Goal: Find specific page/section: Find specific page/section

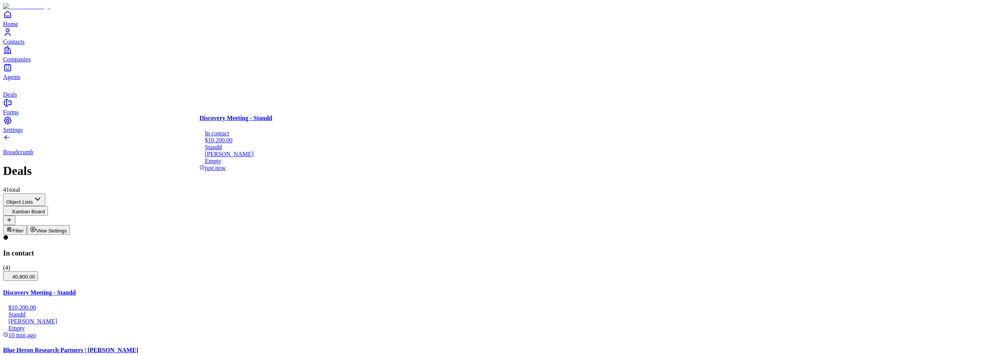
drag, startPoint x: 116, startPoint y: 155, endPoint x: 302, endPoint y: 245, distance: 206.7
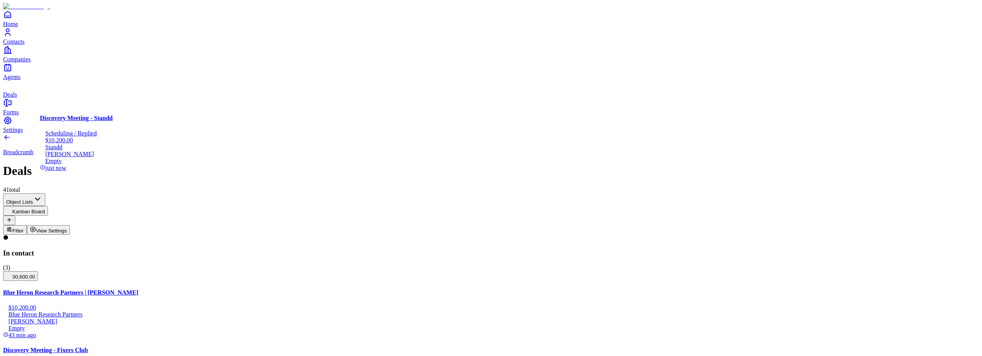
drag, startPoint x: 278, startPoint y: 154, endPoint x: 132, endPoint y: 152, distance: 146.9
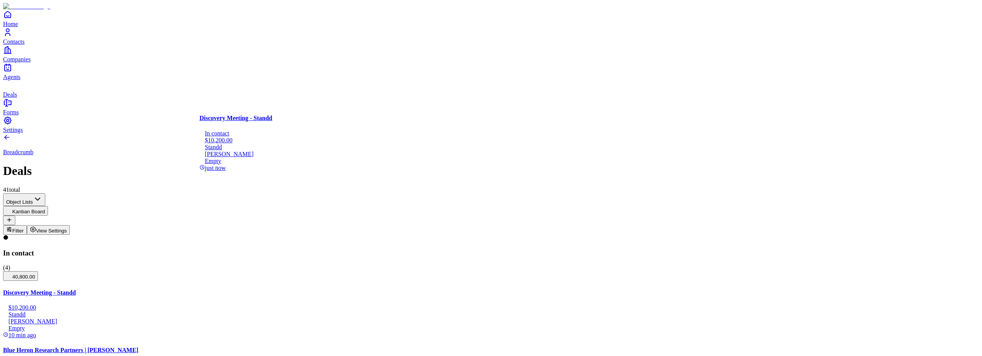
drag, startPoint x: 134, startPoint y: 165, endPoint x: 286, endPoint y: 151, distance: 153.3
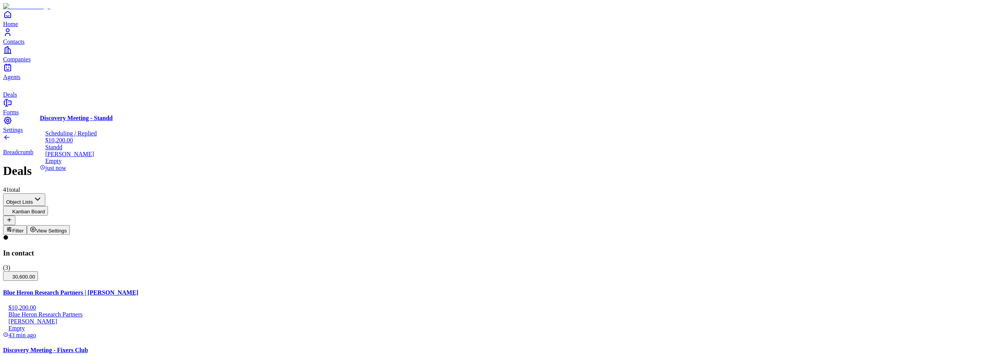
drag, startPoint x: 295, startPoint y: 151, endPoint x: 135, endPoint y: 149, distance: 159.9
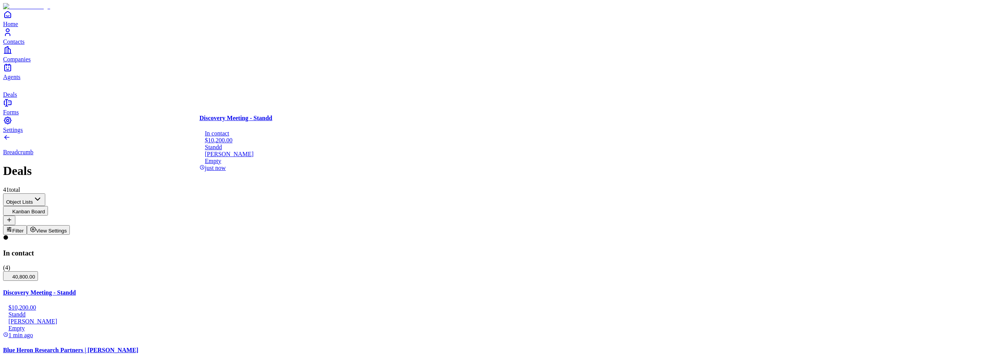
drag, startPoint x: 140, startPoint y: 153, endPoint x: 304, endPoint y: 160, distance: 164.7
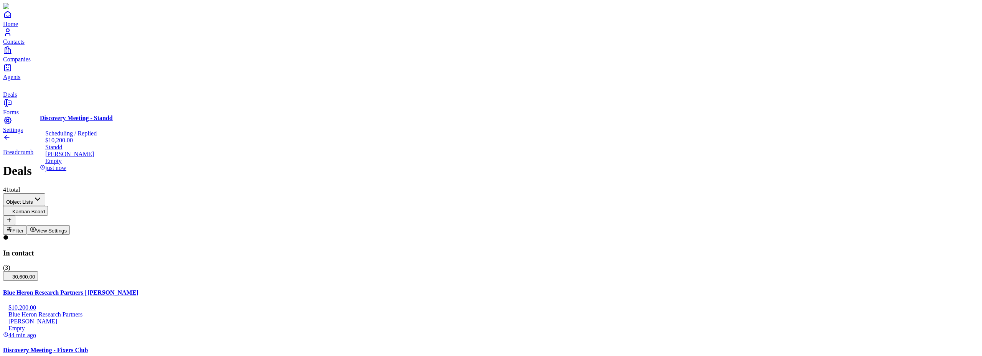
drag, startPoint x: 306, startPoint y: 159, endPoint x: 165, endPoint y: 149, distance: 141.1
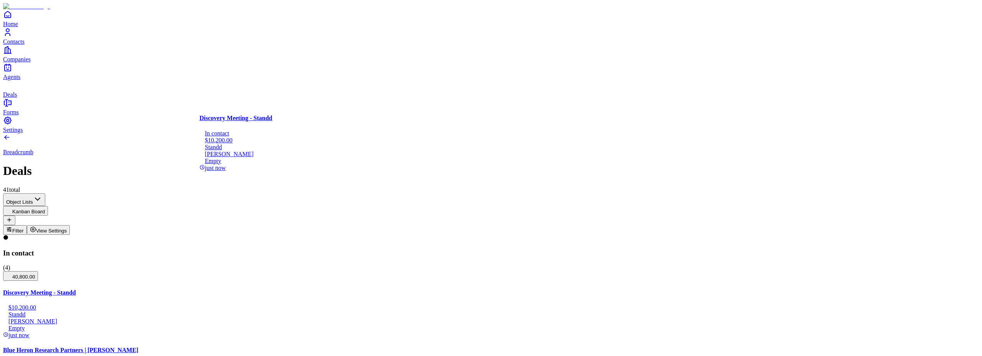
drag, startPoint x: 145, startPoint y: 163, endPoint x: 276, endPoint y: 231, distance: 147.2
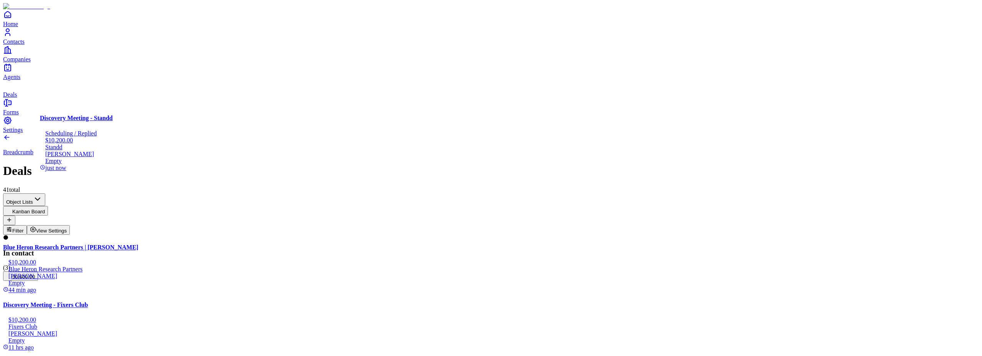
drag, startPoint x: 288, startPoint y: 151, endPoint x: 140, endPoint y: 145, distance: 147.8
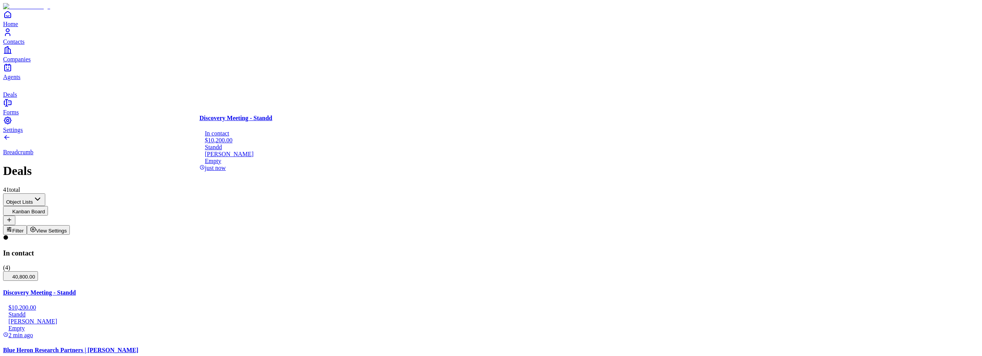
drag, startPoint x: 134, startPoint y: 141, endPoint x: 300, endPoint y: 151, distance: 166.0
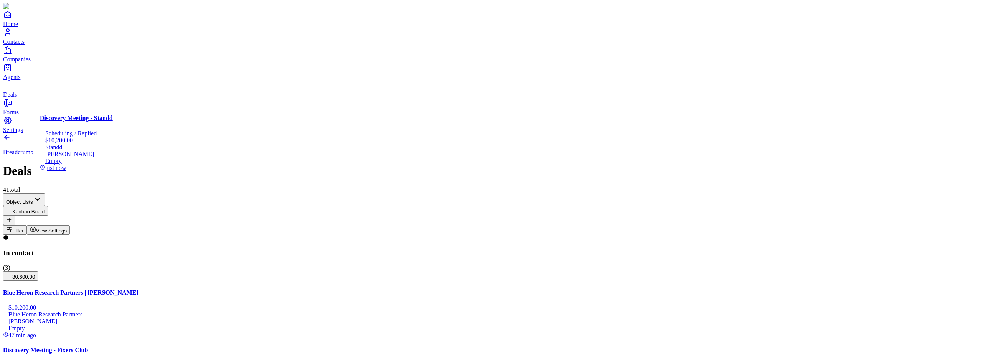
drag, startPoint x: 285, startPoint y: 156, endPoint x: 136, endPoint y: 152, distance: 149.2
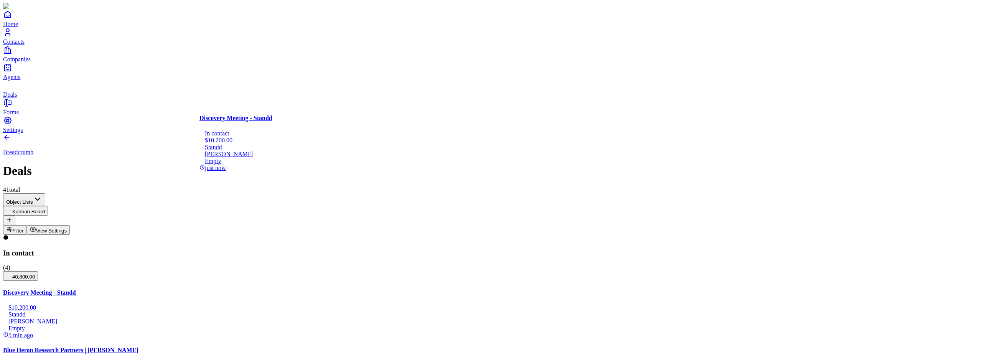
drag, startPoint x: 132, startPoint y: 135, endPoint x: 295, endPoint y: 138, distance: 163.0
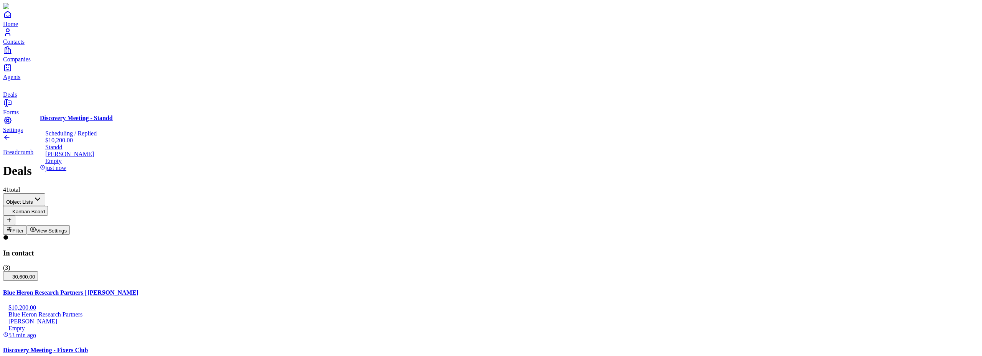
drag, startPoint x: 302, startPoint y: 137, endPoint x: 131, endPoint y: 129, distance: 171.6
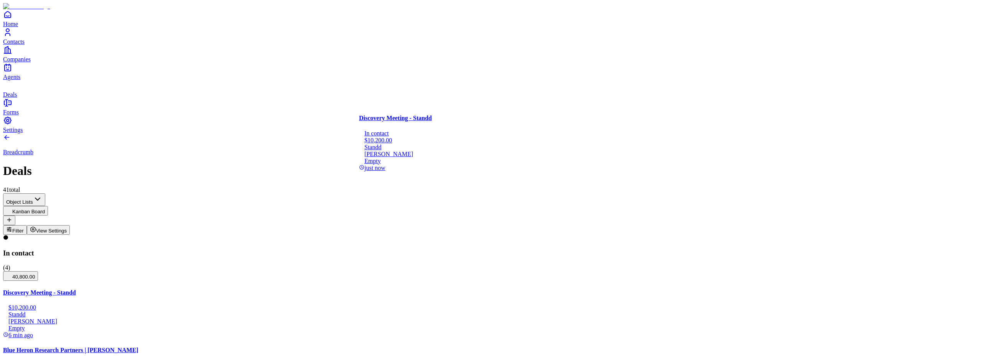
drag, startPoint x: 152, startPoint y: 148, endPoint x: 474, endPoint y: 161, distance: 322.4
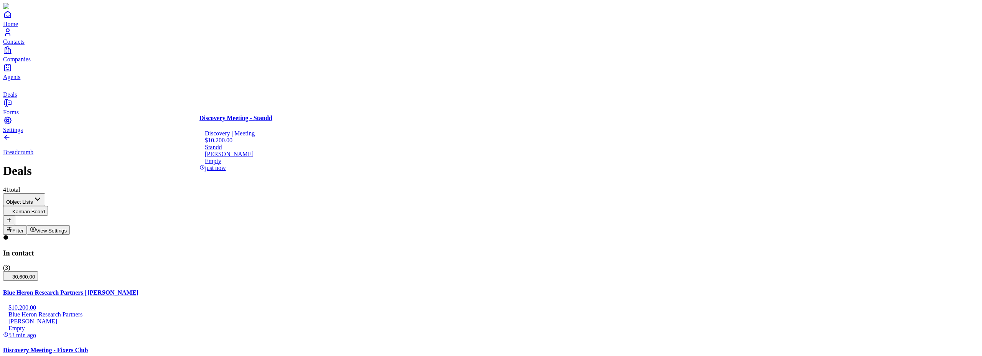
drag, startPoint x: 426, startPoint y: 153, endPoint x: 263, endPoint y: 154, distance: 162.2
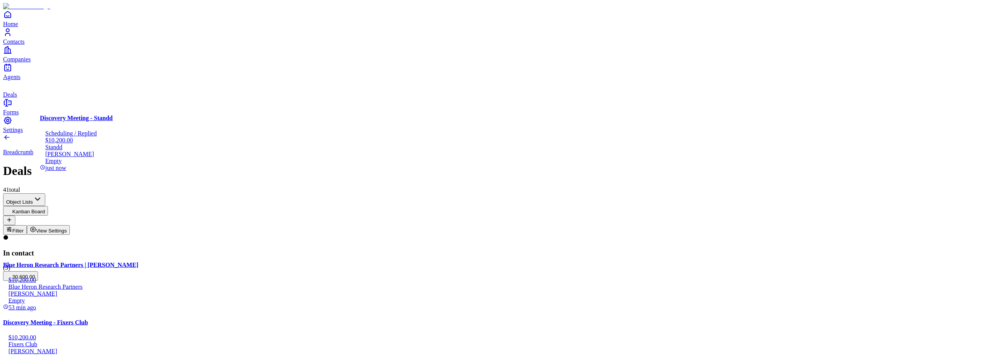
drag, startPoint x: 277, startPoint y: 150, endPoint x: 129, endPoint y: 150, distance: 147.7
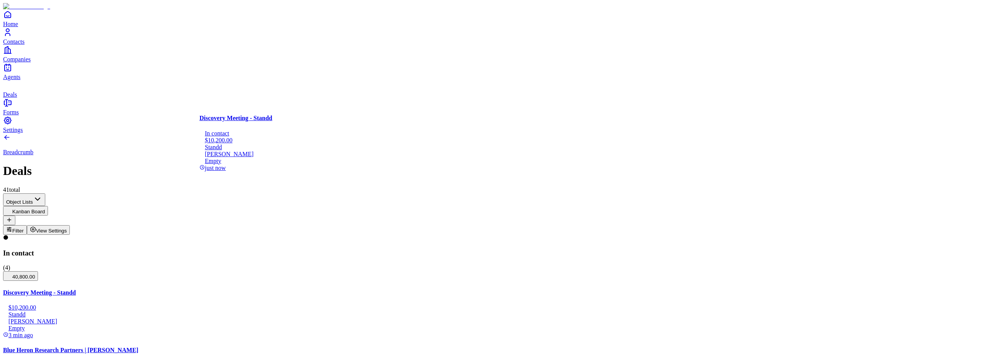
drag, startPoint x: 107, startPoint y: 156, endPoint x: 279, endPoint y: 207, distance: 179.3
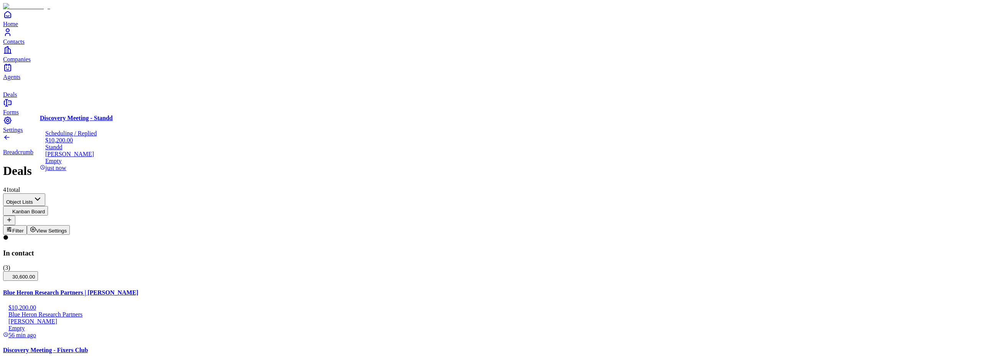
drag, startPoint x: 282, startPoint y: 157, endPoint x: 130, endPoint y: 159, distance: 151.9
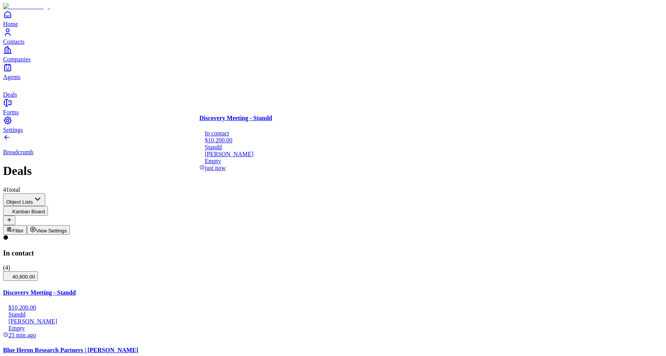
drag, startPoint x: 128, startPoint y: 160, endPoint x: 296, endPoint y: 161, distance: 168.4
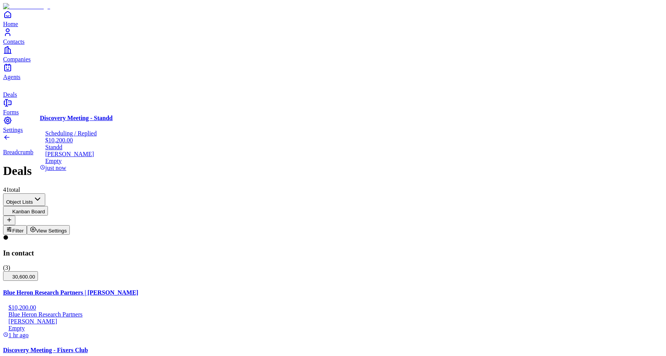
drag, startPoint x: 291, startPoint y: 164, endPoint x: 133, endPoint y: 156, distance: 157.8
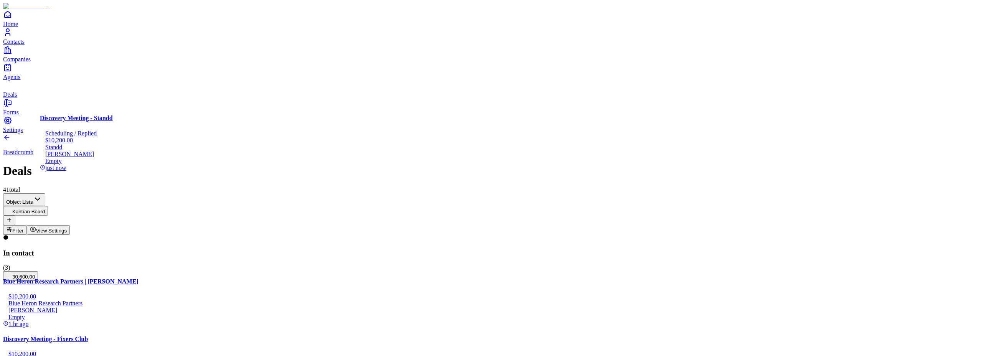
drag, startPoint x: 263, startPoint y: 158, endPoint x: 96, endPoint y: 158, distance: 167.2
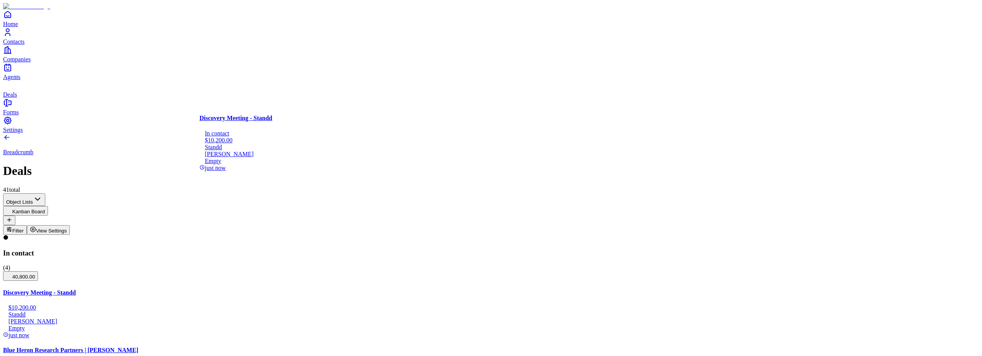
drag, startPoint x: 99, startPoint y: 151, endPoint x: 248, endPoint y: 159, distance: 149.0
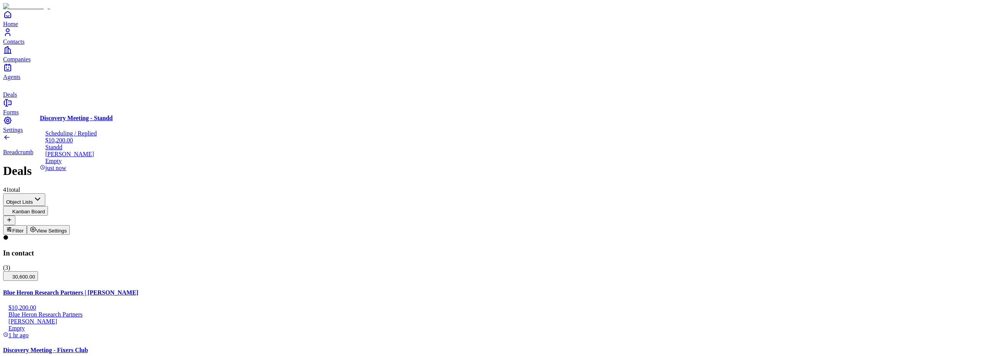
drag, startPoint x: 270, startPoint y: 151, endPoint x: 136, endPoint y: 135, distance: 134.3
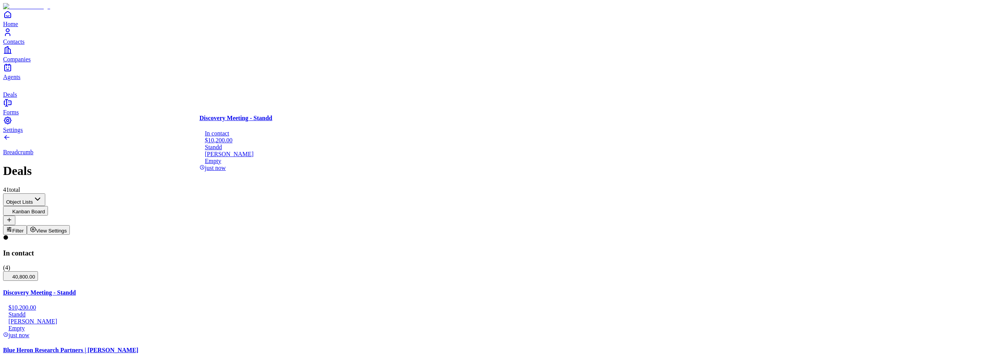
drag, startPoint x: 136, startPoint y: 135, endPoint x: 267, endPoint y: 132, distance: 131.6
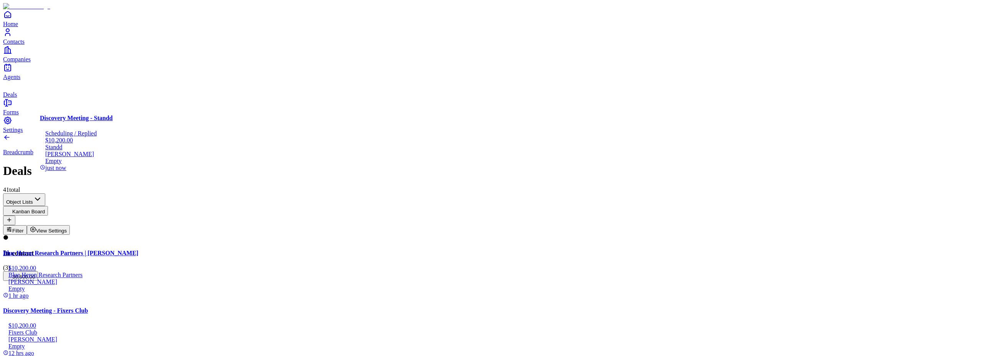
drag, startPoint x: 285, startPoint y: 136, endPoint x: 115, endPoint y: 119, distance: 170.8
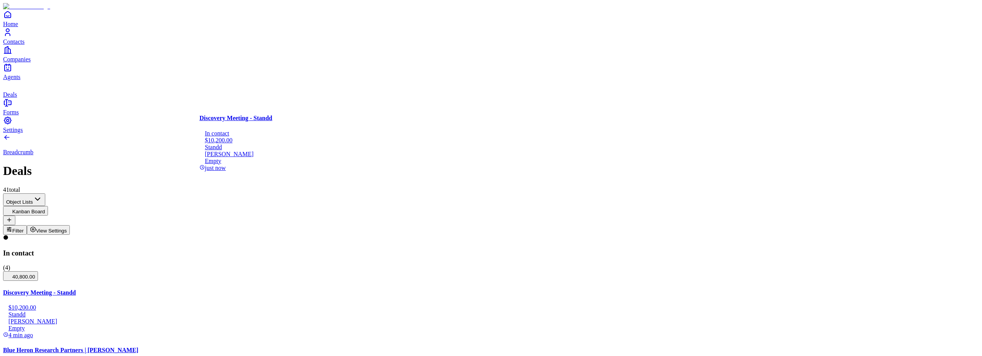
drag, startPoint x: 132, startPoint y: 143, endPoint x: 263, endPoint y: 153, distance: 131.5
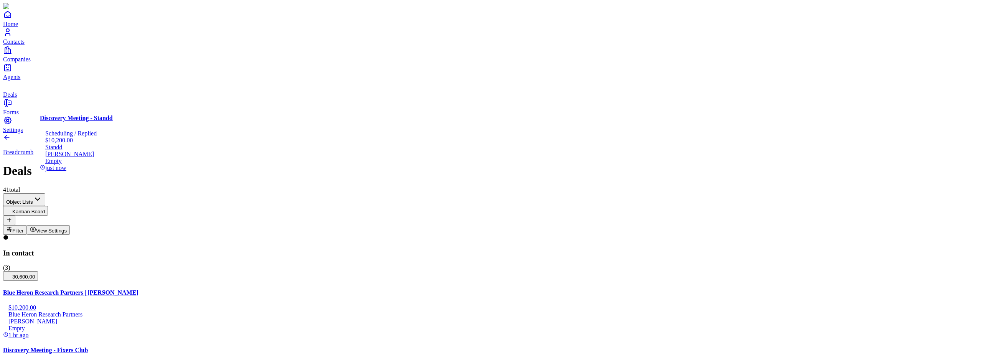
drag, startPoint x: 288, startPoint y: 148, endPoint x: 125, endPoint y: 144, distance: 163.8
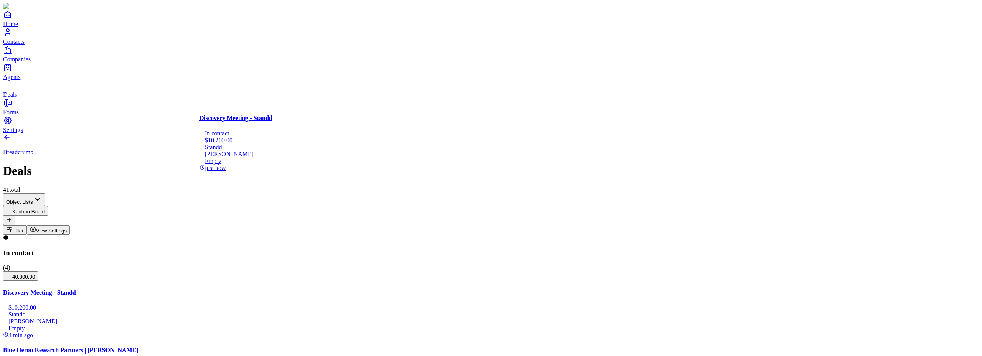
drag, startPoint x: 141, startPoint y: 153, endPoint x: 293, endPoint y: 145, distance: 152.5
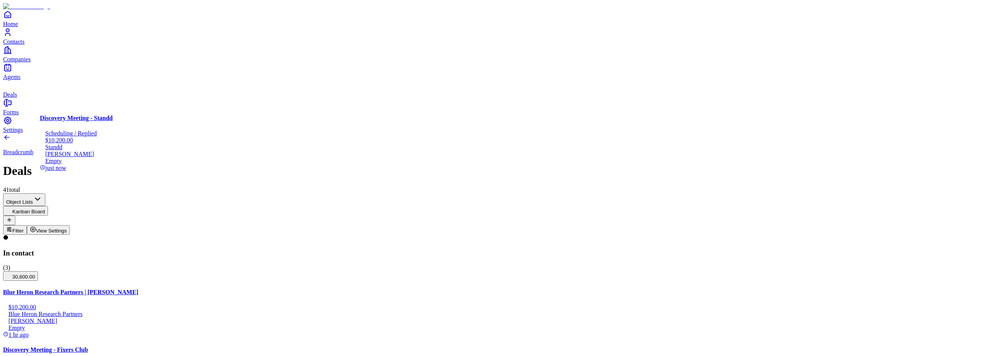
drag, startPoint x: 296, startPoint y: 165, endPoint x: 122, endPoint y: 164, distance: 174.1
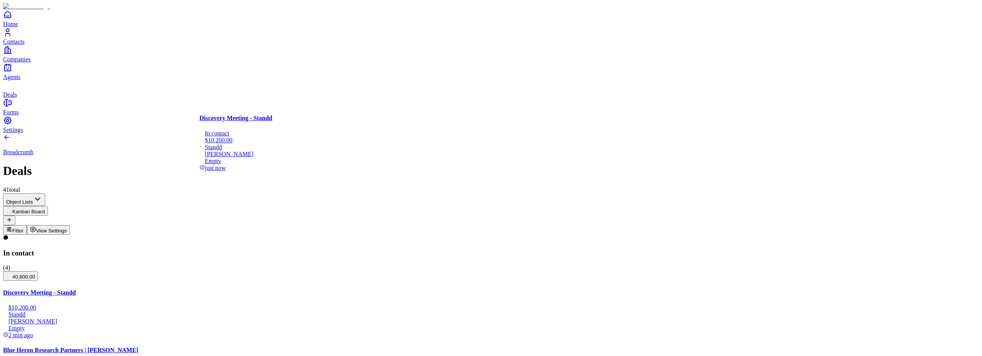
drag, startPoint x: 149, startPoint y: 139, endPoint x: 318, endPoint y: 128, distance: 169.5
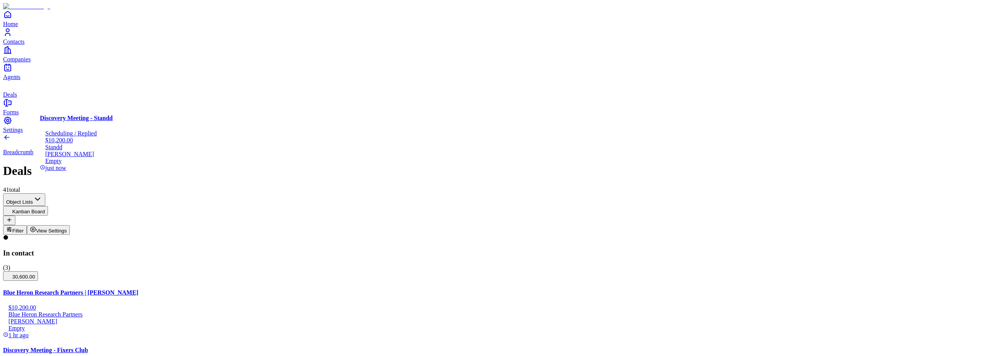
drag, startPoint x: 293, startPoint y: 151, endPoint x: 130, endPoint y: 155, distance: 163.8
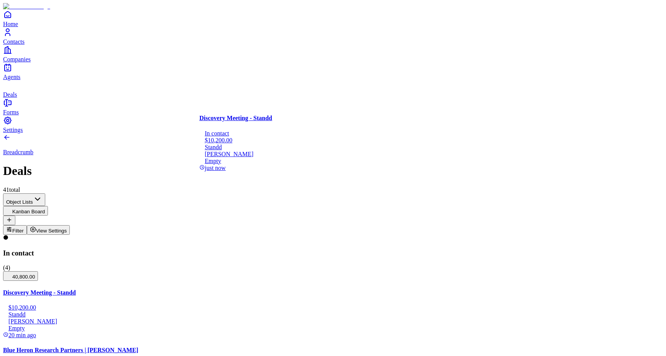
drag, startPoint x: 127, startPoint y: 142, endPoint x: 281, endPoint y: 139, distance: 154.6
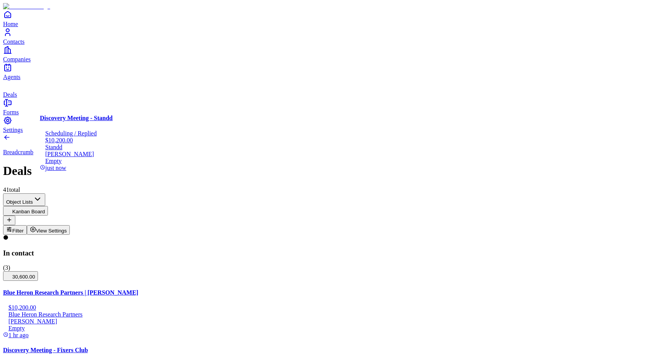
drag, startPoint x: 272, startPoint y: 136, endPoint x: 117, endPoint y: 133, distance: 155.4
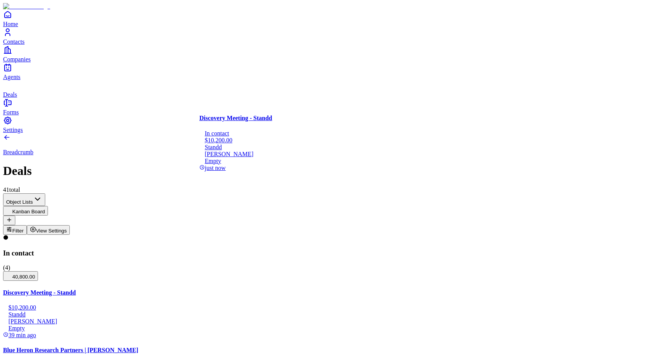
drag, startPoint x: 114, startPoint y: 160, endPoint x: 241, endPoint y: 155, distance: 127.8
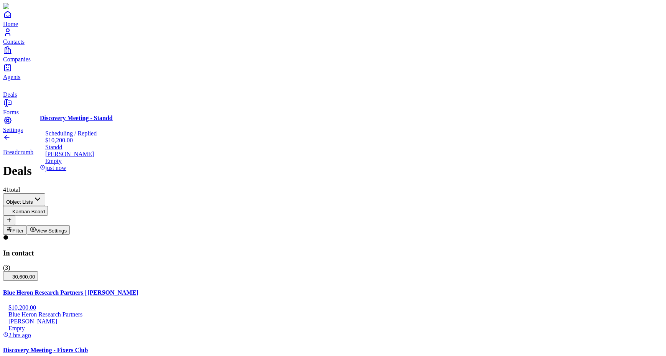
drag, startPoint x: 280, startPoint y: 160, endPoint x: 135, endPoint y: 153, distance: 145.5
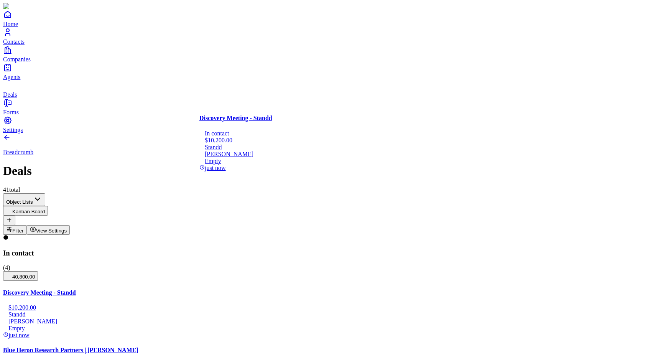
drag, startPoint x: 130, startPoint y: 145, endPoint x: 265, endPoint y: 131, distance: 136.1
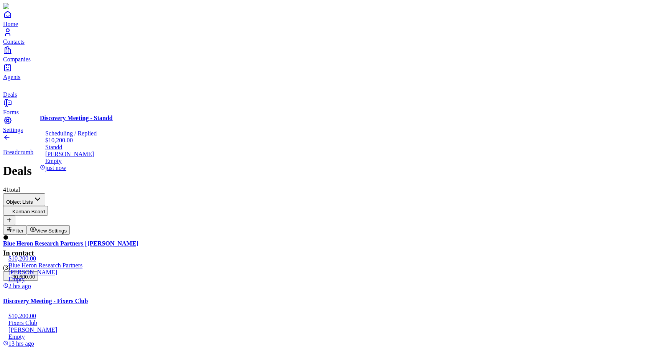
drag, startPoint x: 309, startPoint y: 145, endPoint x: 155, endPoint y: 133, distance: 154.2
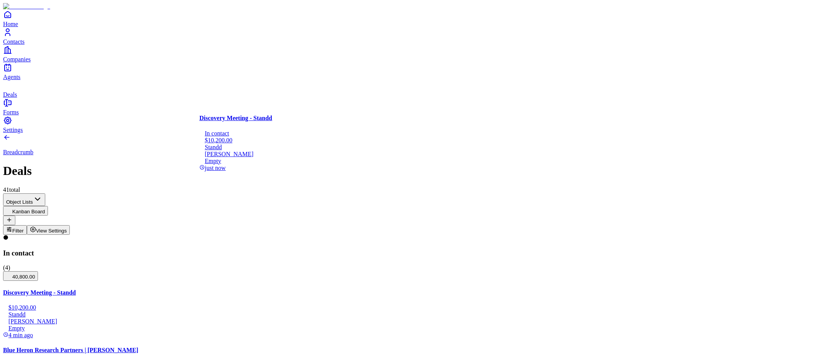
drag, startPoint x: 129, startPoint y: 158, endPoint x: 295, endPoint y: 151, distance: 166.6
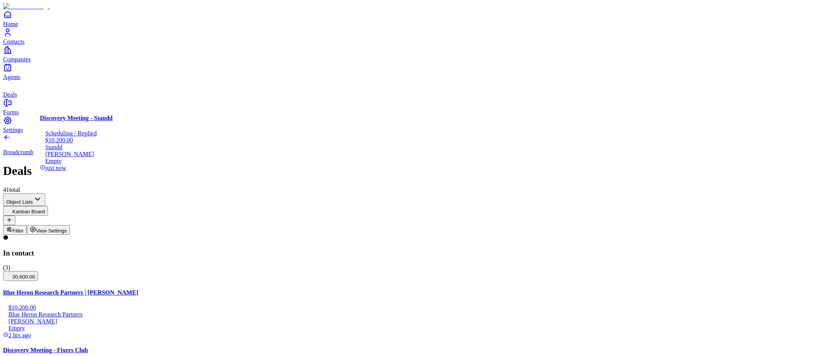
drag, startPoint x: 300, startPoint y: 149, endPoint x: 136, endPoint y: 144, distance: 164.2
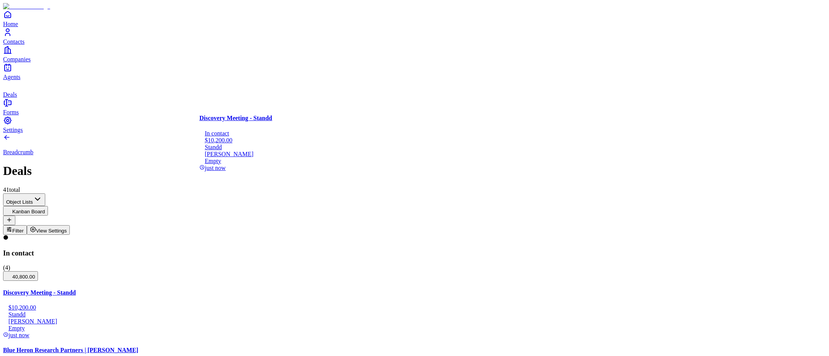
drag, startPoint x: 133, startPoint y: 137, endPoint x: 295, endPoint y: 127, distance: 161.8
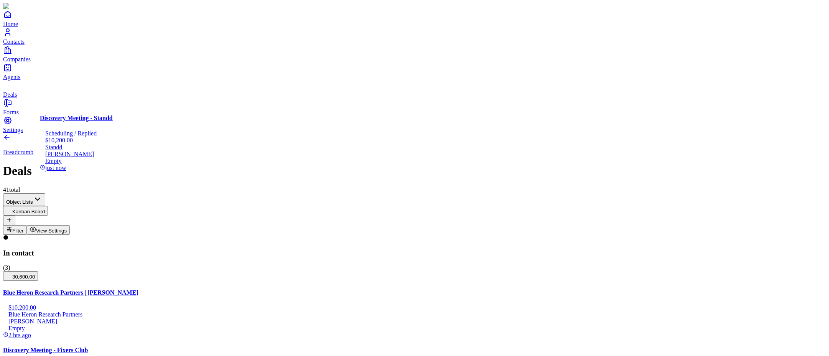
drag, startPoint x: 308, startPoint y: 140, endPoint x: 176, endPoint y: 135, distance: 132.4
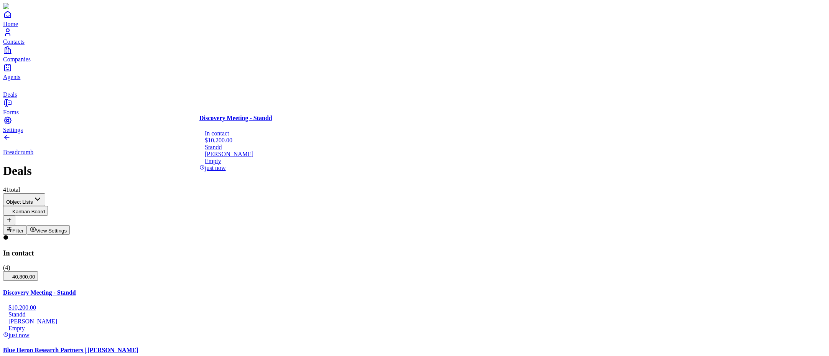
drag, startPoint x: 163, startPoint y: 141, endPoint x: 297, endPoint y: 132, distance: 134.2
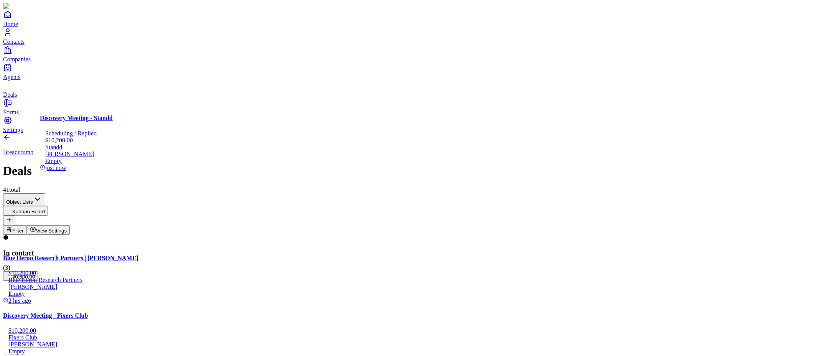
drag, startPoint x: 327, startPoint y: 135, endPoint x: 181, endPoint y: 131, distance: 146.2
